Goal: Task Accomplishment & Management: Manage account settings

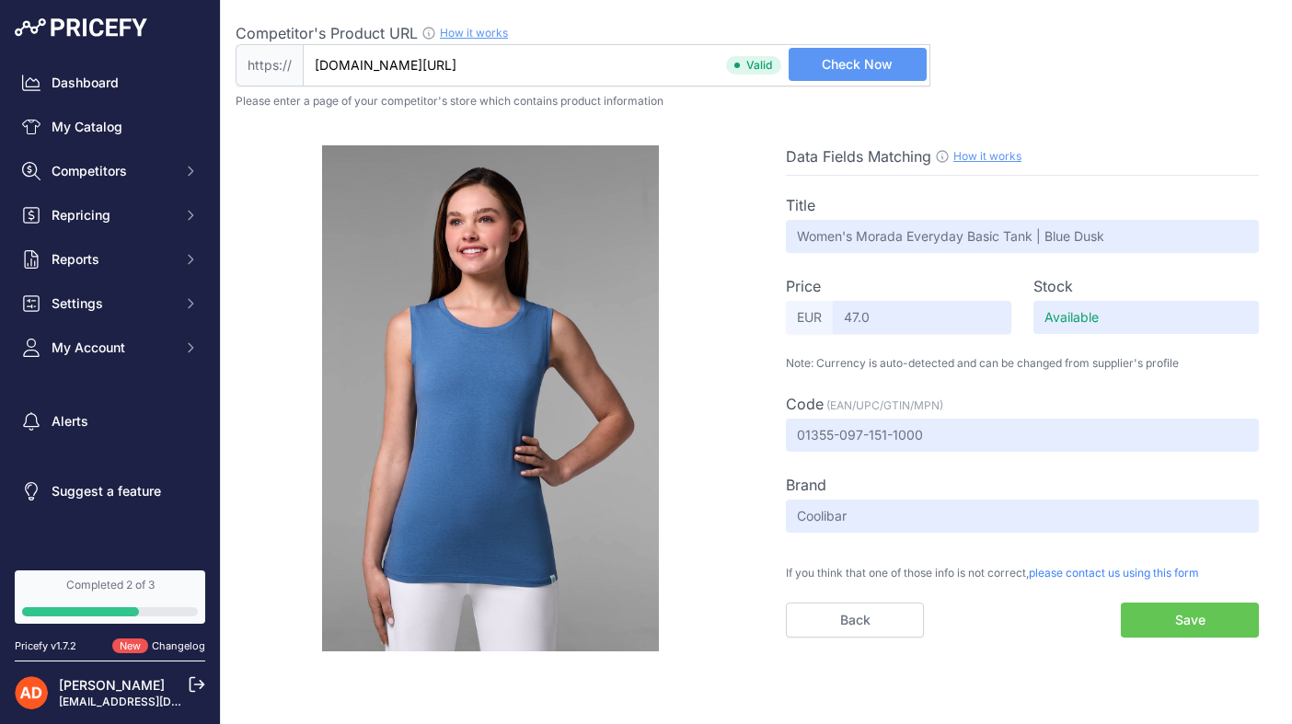
click at [814, 316] on span "EUR" at bounding box center [809, 317] width 47 height 33
click at [1193, 618] on button "Save" at bounding box center [1190, 620] width 138 height 35
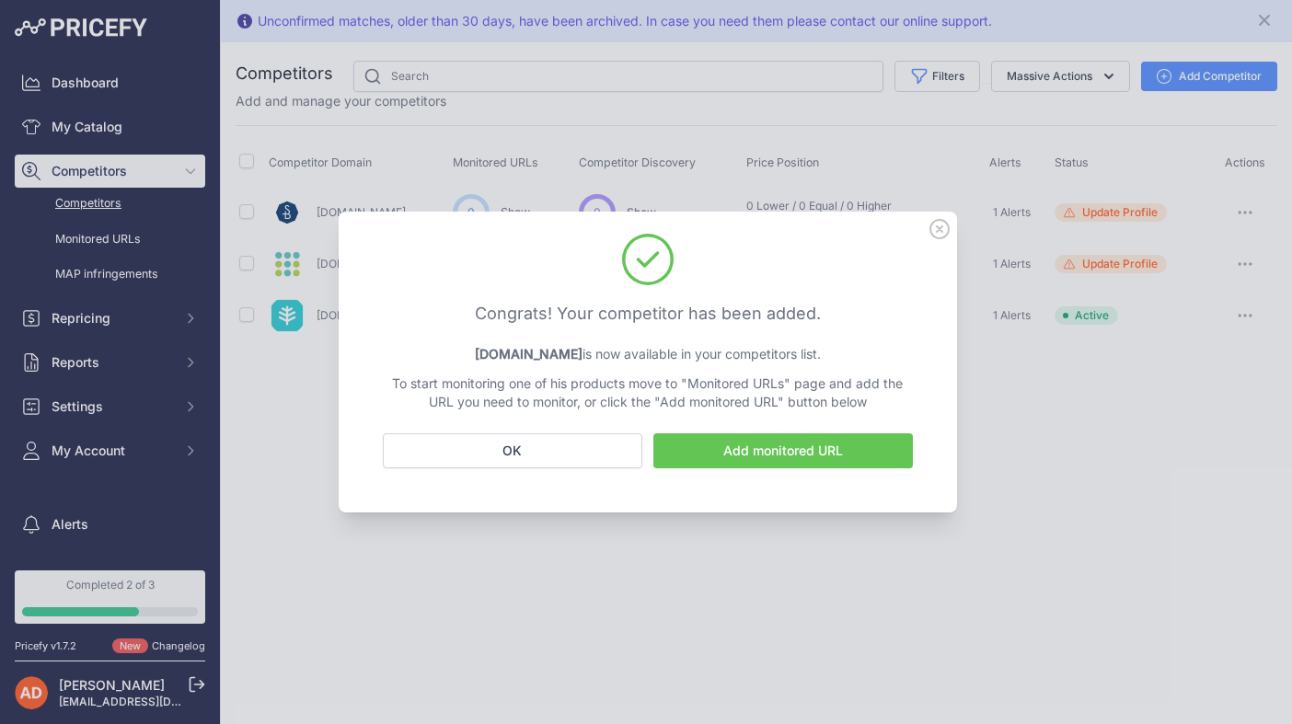
click at [934, 225] on icon at bounding box center [939, 229] width 20 height 20
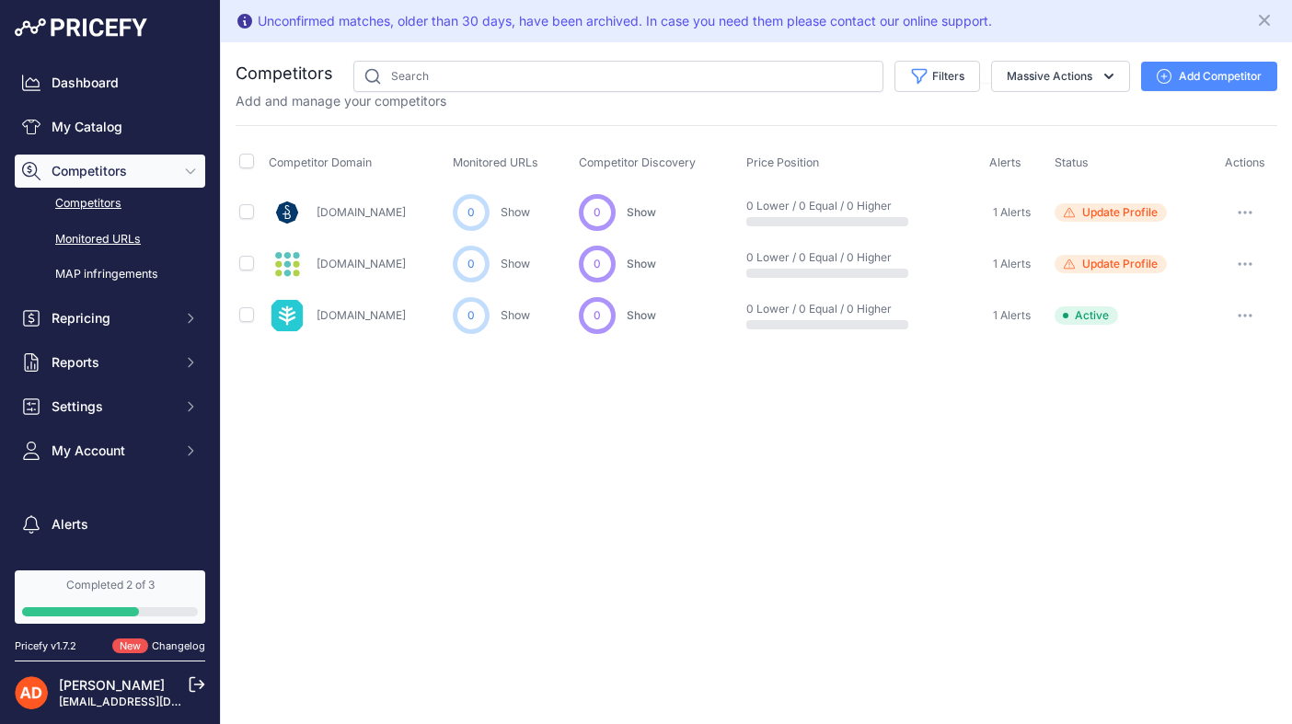
click at [125, 239] on link "Monitored URLs" at bounding box center [110, 240] width 190 height 32
